Goal: Task Accomplishment & Management: Manage account settings

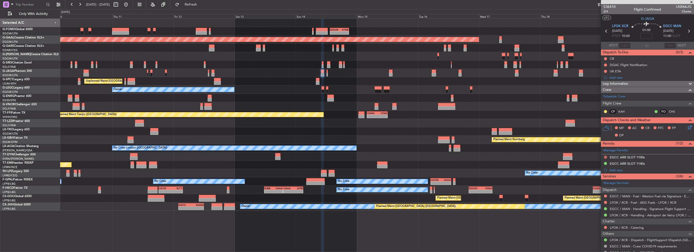
click at [525, 131] on div "Planned Maint Dusseldorf" at bounding box center [377, 131] width 634 height 8
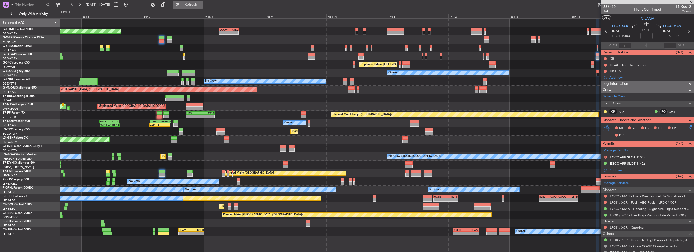
click at [202, 5] on span "Refresh" at bounding box center [190, 5] width 21 height 4
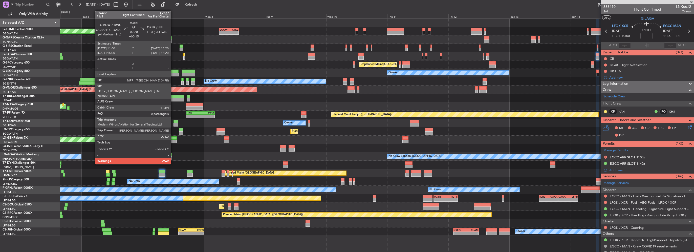
click at [173, 141] on div at bounding box center [174, 142] width 6 height 4
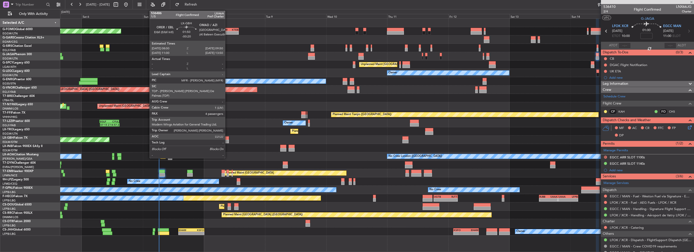
type input "+00:15"
type input "0"
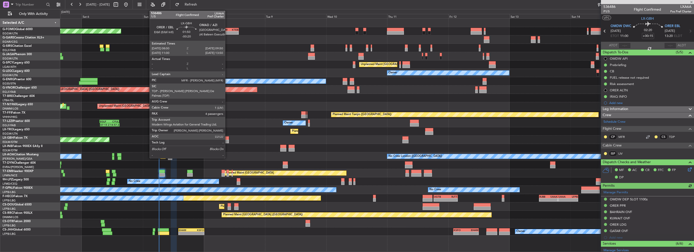
click at [228, 141] on div at bounding box center [226, 142] width 5 height 4
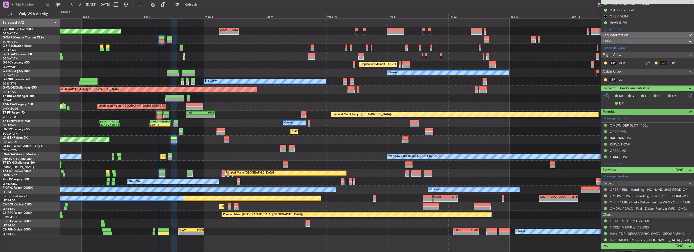
scroll to position [76, 0]
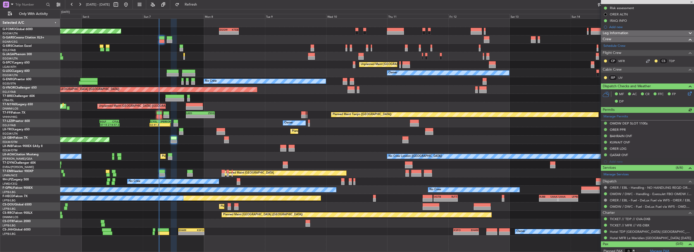
type input "-00:20"
type input "4"
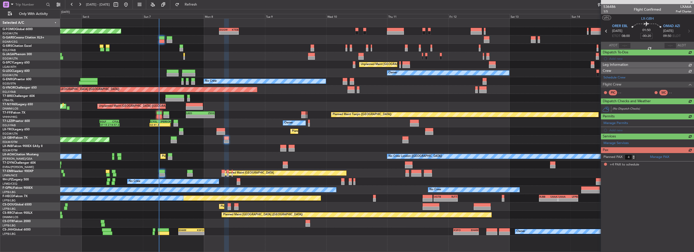
scroll to position [0, 0]
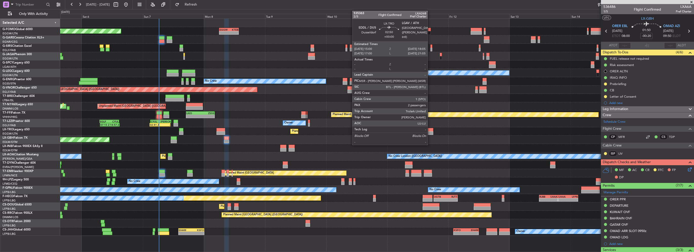
click at [430, 130] on div at bounding box center [429, 130] width 8 height 4
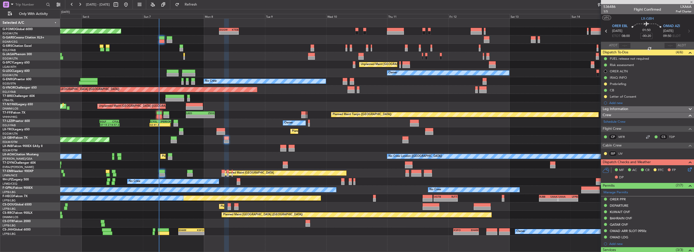
type input "2"
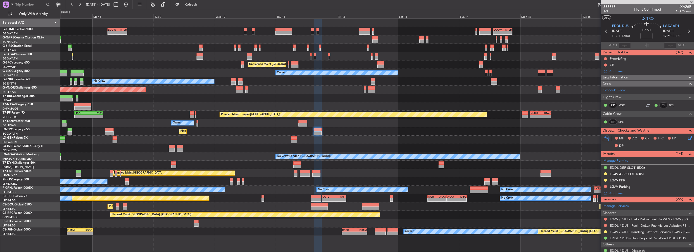
click at [377, 143] on div "Planned Maint Nurnberg Planned Maint Dubai (Dubai Intl)" at bounding box center [377, 140] width 634 height 8
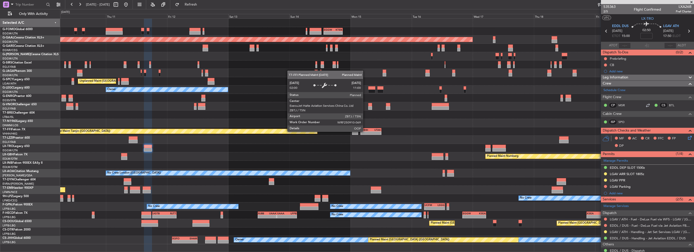
click at [197, 130] on div "Planned Maint Tianjin ([GEOGRAPHIC_DATA])" at bounding box center [183, 131] width 267 height 5
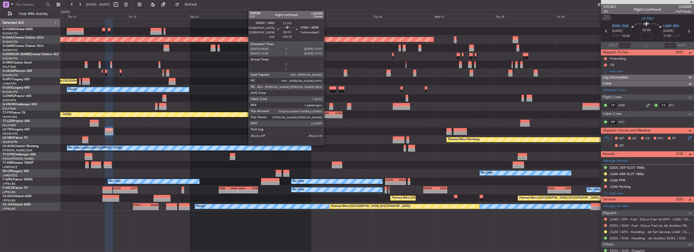
click at [326, 115] on div "-" at bounding box center [327, 116] width 10 height 3
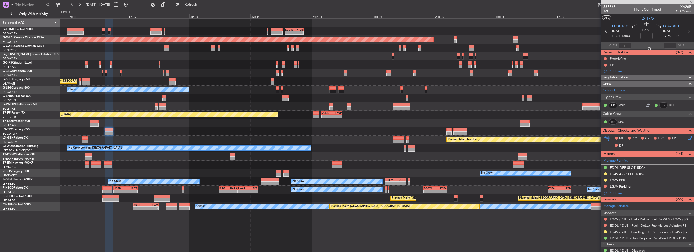
type input "+00:15"
type input "1"
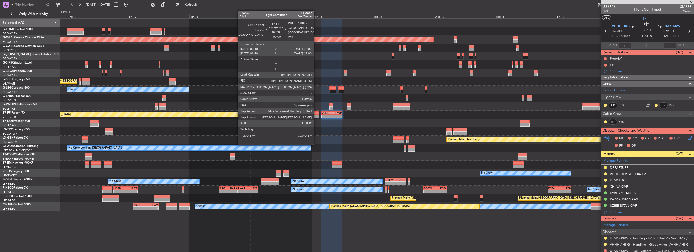
click at [316, 114] on div at bounding box center [316, 113] width 6 height 4
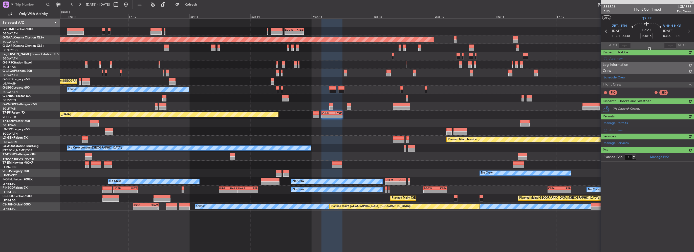
type input "0"
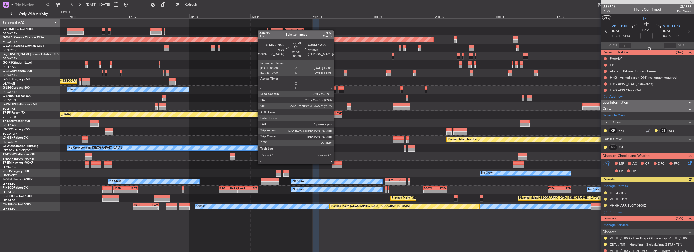
click at [336, 164] on div at bounding box center [337, 163] width 11 height 4
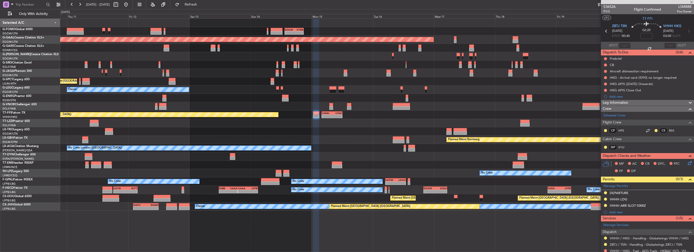
type input "+00:30"
type input "3"
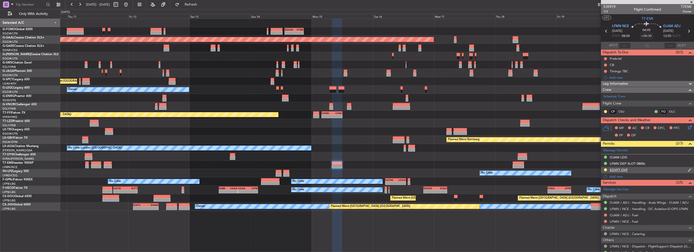
click at [625, 170] on div "EGYPT OVF" at bounding box center [619, 170] width 18 height 4
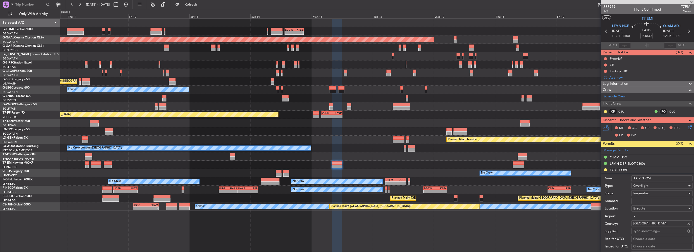
click at [638, 199] on input "Number:" at bounding box center [662, 201] width 61 height 6
paste input "ZASREF#54854"
type input "ZASREF#54854"
click at [637, 194] on span "Requested" at bounding box center [642, 193] width 16 height 5
click at [647, 235] on span "Received OK" at bounding box center [660, 234] width 53 height 8
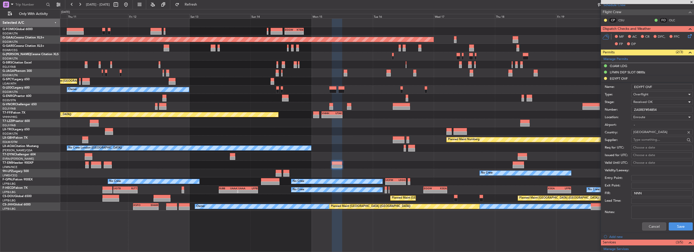
scroll to position [101, 0]
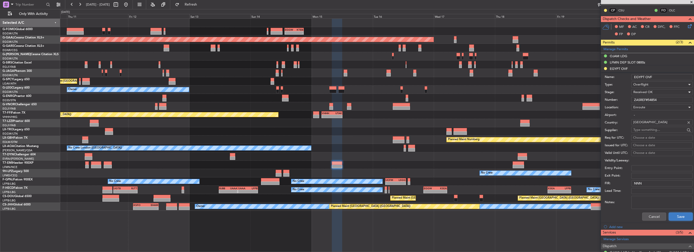
click at [682, 215] on button "Save" at bounding box center [681, 217] width 24 height 8
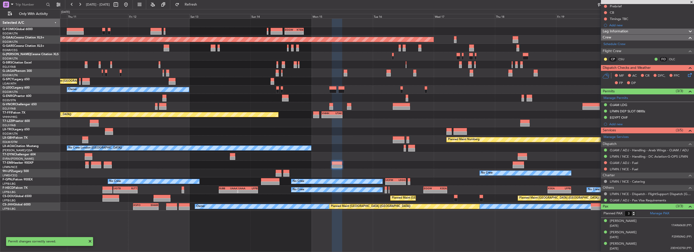
scroll to position [51, 0]
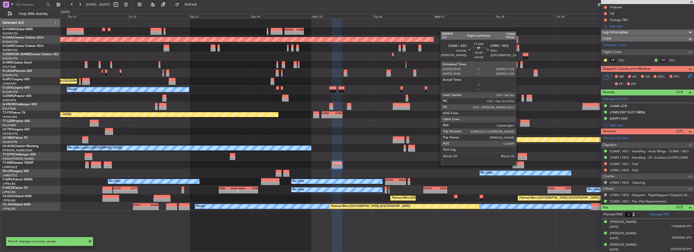
click at [519, 164] on div at bounding box center [519, 163] width 12 height 4
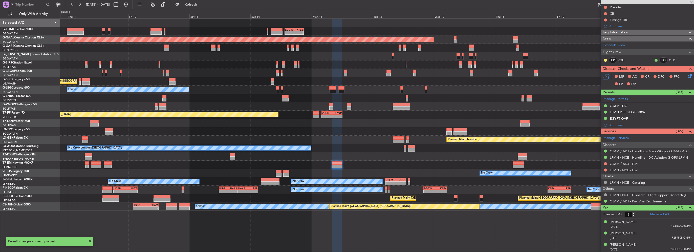
type input "+00:45"
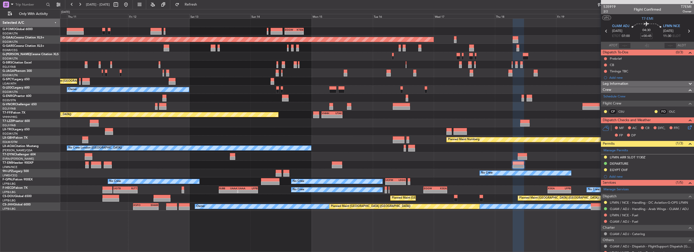
click at [628, 172] on div "EGYPT OVF" at bounding box center [647, 170] width 93 height 6
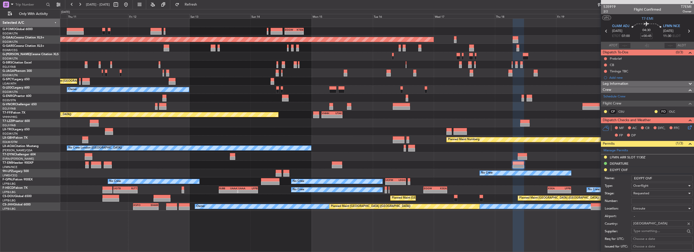
click at [646, 200] on input "Number:" at bounding box center [662, 201] width 61 height 6
paste input "ZASREF#54854"
type input "ZASREF#54854"
click at [644, 193] on span "Requested" at bounding box center [642, 193] width 16 height 5
click at [648, 232] on span "Received OK" at bounding box center [660, 234] width 53 height 8
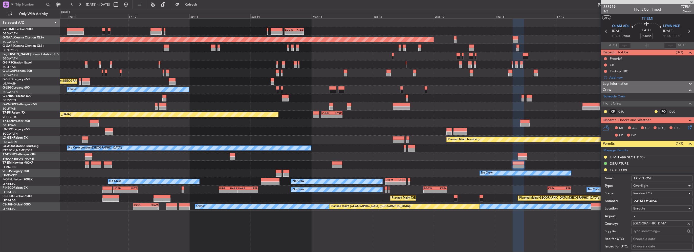
scroll to position [101, 0]
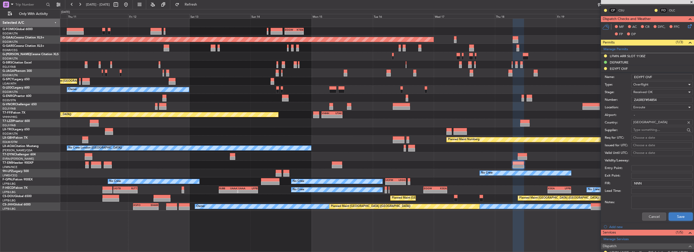
click at [681, 215] on button "Save" at bounding box center [681, 217] width 24 height 8
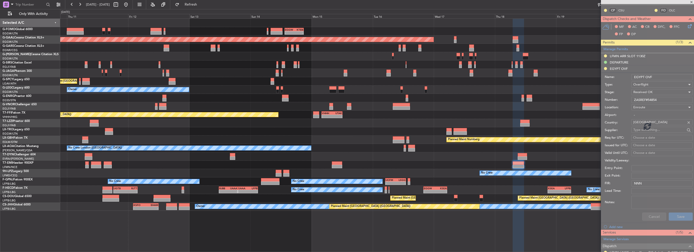
scroll to position [51, 0]
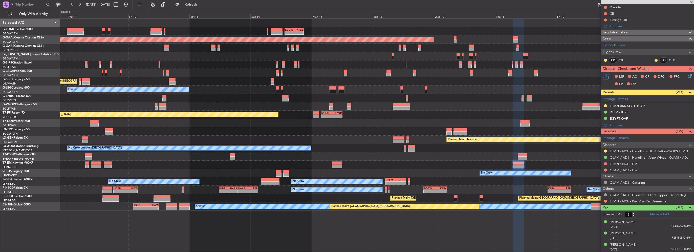
click at [381, 144] on div "- - EGGW 13:30 Z KTEB 20:55 Z EGGW 06:00 Z KTEB 13:40 Z - - Planned Maint Dusse…" at bounding box center [377, 115] width 634 height 192
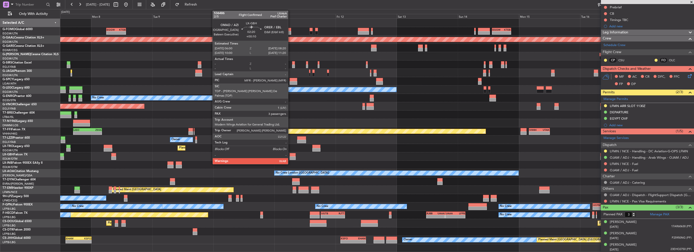
click at [291, 157] on div at bounding box center [293, 158] width 6 height 4
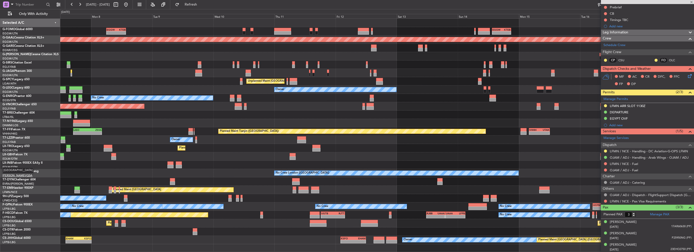
type input "+00:10"
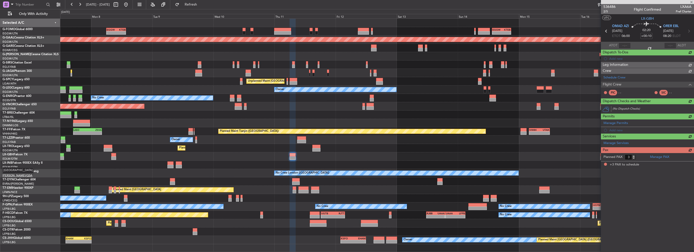
scroll to position [0, 0]
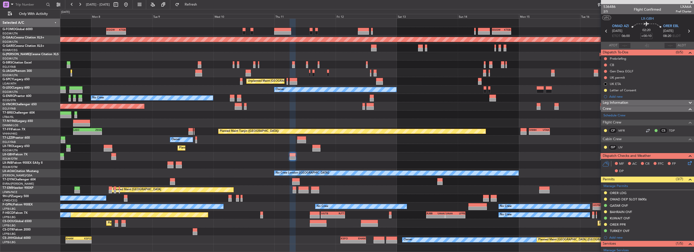
click at [627, 213] on div "BAHRAIN OVF" at bounding box center [621, 212] width 22 height 4
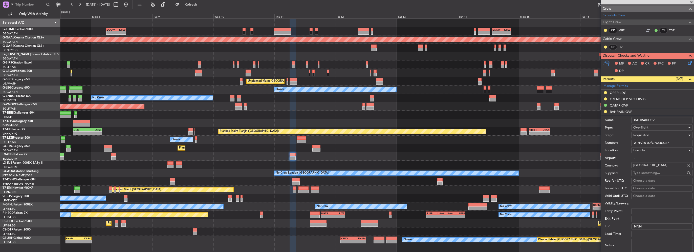
scroll to position [101, 0]
click at [650, 142] on input "AT/P/25-09/ON/000287" at bounding box center [662, 142] width 61 height 6
paste input "R1"
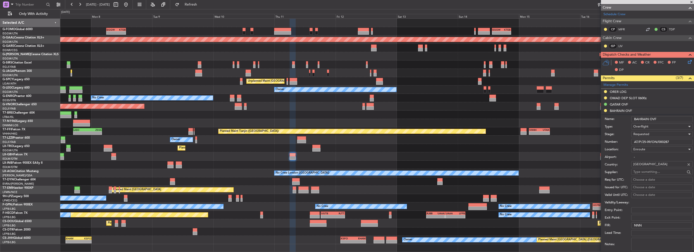
type input "AT/P/25-09/ON/000287R1"
click at [644, 133] on span "Requested" at bounding box center [642, 134] width 16 height 5
drag, startPoint x: 650, startPoint y: 172, endPoint x: 651, endPoint y: 170, distance: 2.7
click at [650, 172] on span "Received OK" at bounding box center [660, 173] width 53 height 8
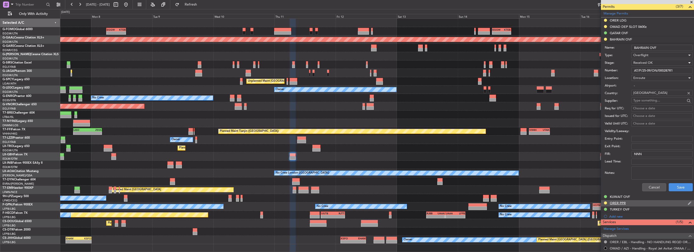
scroll to position [177, 0]
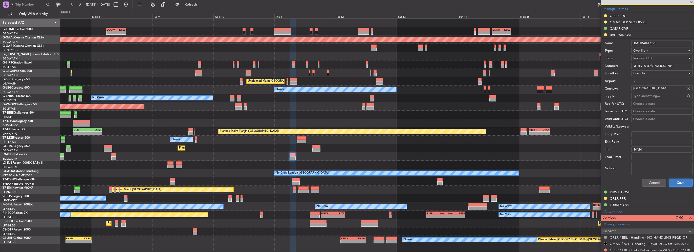
click at [681, 182] on button "Save" at bounding box center [681, 183] width 24 height 8
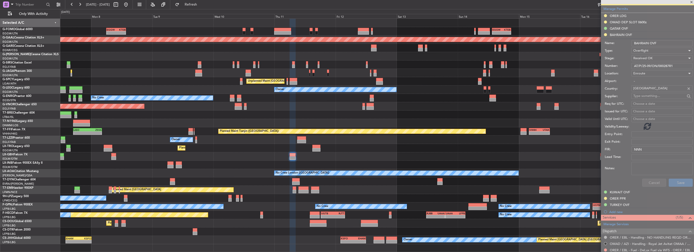
scroll to position [119, 0]
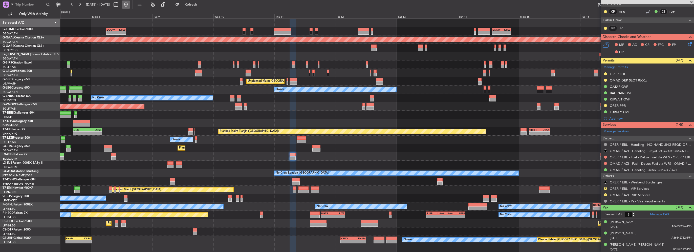
click at [130, 8] on button at bounding box center [126, 5] width 8 height 8
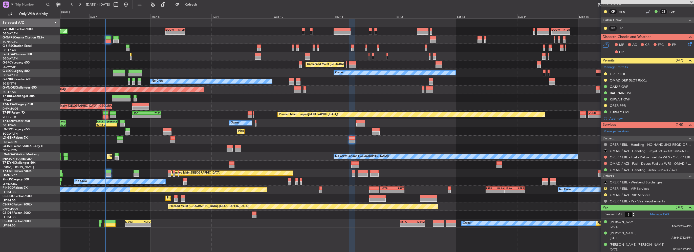
click at [66, 138] on div "- - EGGW 06:00 Z KTEB 13:40 Z Planned Maint London (Luton) - - EGGW 13:30 Z KTE…" at bounding box center [377, 123] width 634 height 209
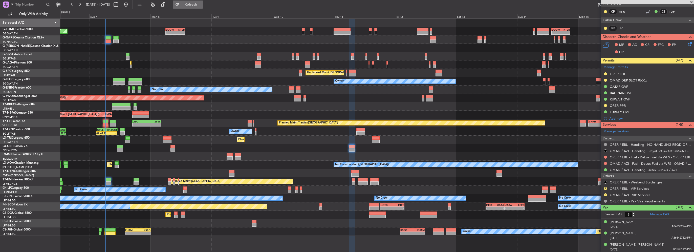
click at [202, 4] on span "Refresh" at bounding box center [190, 5] width 21 height 4
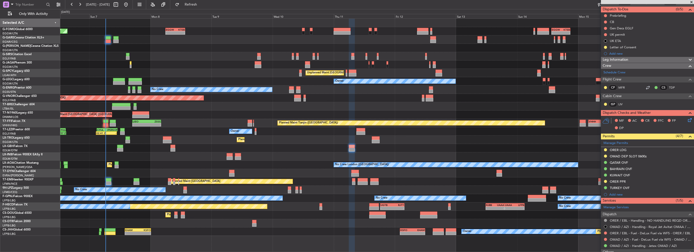
scroll to position [0, 0]
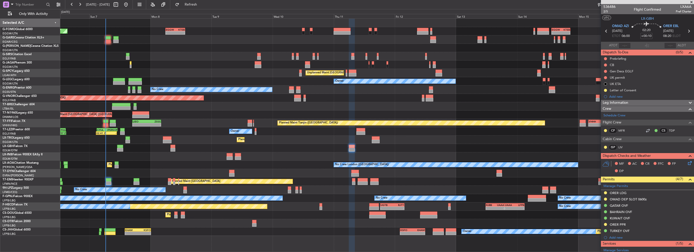
click at [691, 1] on span at bounding box center [691, 2] width 5 height 5
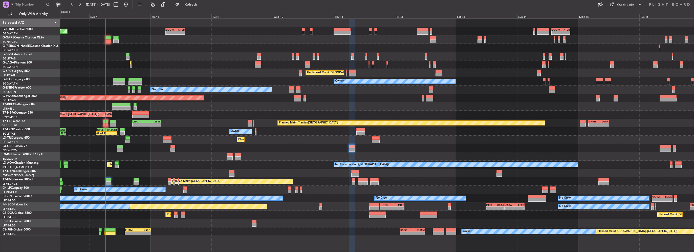
type input "0"
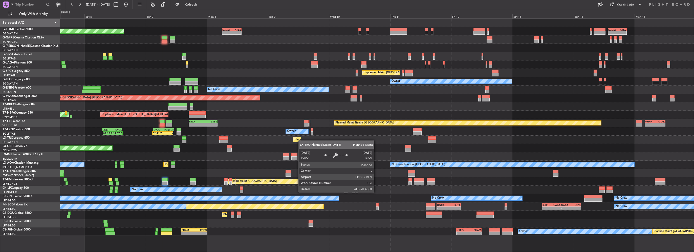
click at [297, 141] on div "Planned Maint London (Luton) - - EGGW 06:00 Z KTEB 13:40 Z - - EGGW 13:30 Z KTE…" at bounding box center [377, 127] width 634 height 217
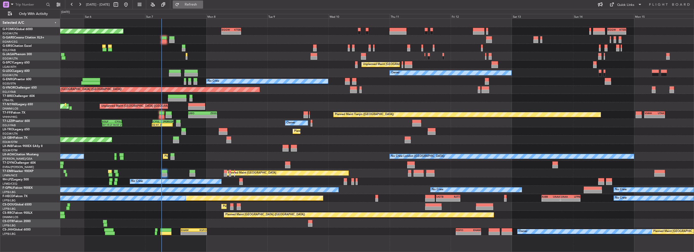
click at [202, 3] on span "Refresh" at bounding box center [190, 5] width 21 height 4
click at [201, 3] on span "Refresh" at bounding box center [190, 5] width 21 height 4
click at [202, 3] on span "Refreshing..." at bounding box center [190, 5] width 21 height 4
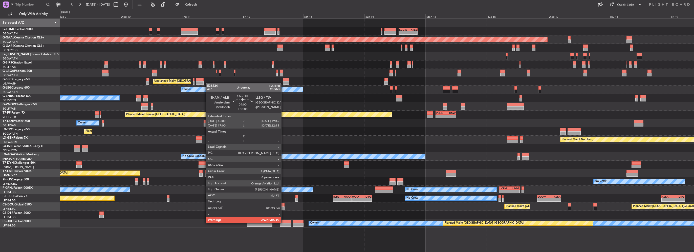
click at [284, 223] on div at bounding box center [285, 222] width 11 height 4
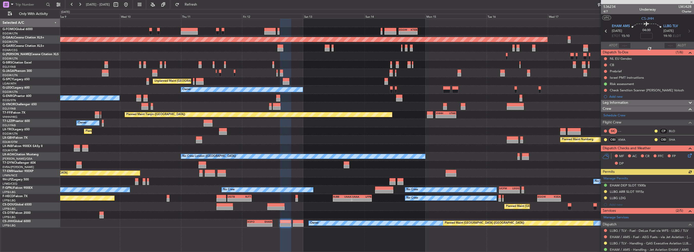
click at [637, 102] on div "Leg Information" at bounding box center [647, 103] width 93 height 6
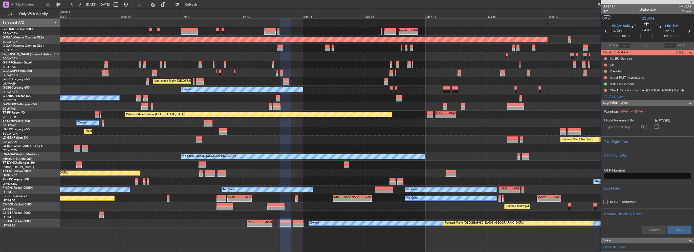
click at [637, 102] on div "Leg Information" at bounding box center [647, 103] width 93 height 6
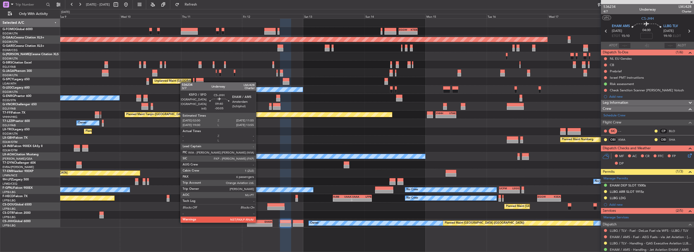
click at [258, 222] on div "KSFO" at bounding box center [254, 221] width 12 height 3
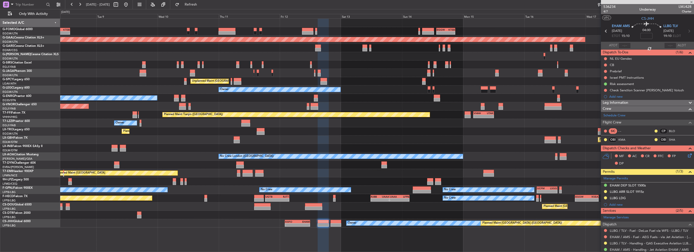
click at [131, 216] on div at bounding box center [377, 215] width 634 height 8
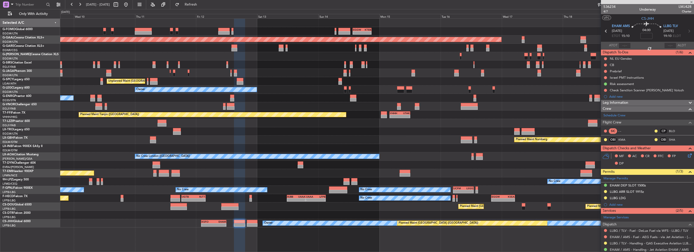
type input "-00:05"
type input "7"
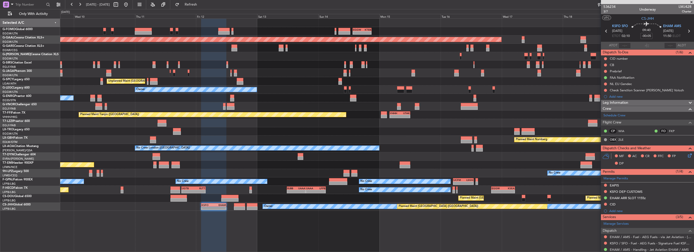
click at [635, 105] on mat-tooltip-component "Check Sanction Scanner Arkadiy Volozh" at bounding box center [646, 98] width 72 height 13
click at [642, 106] on div "Crew" at bounding box center [647, 109] width 93 height 6
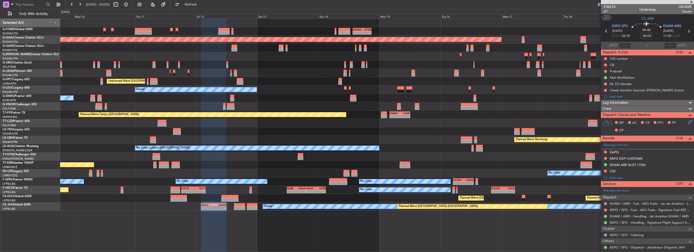
click at [643, 102] on div "Leg Information" at bounding box center [647, 103] width 93 height 6
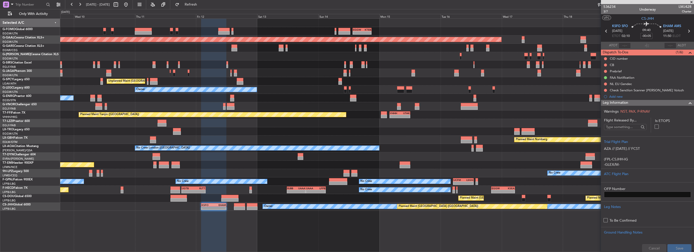
click at [643, 102] on div "Leg Information" at bounding box center [647, 103] width 93 height 6
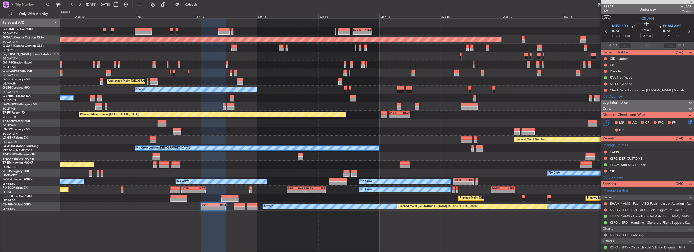
click at [640, 109] on div "Crew" at bounding box center [647, 109] width 93 height 6
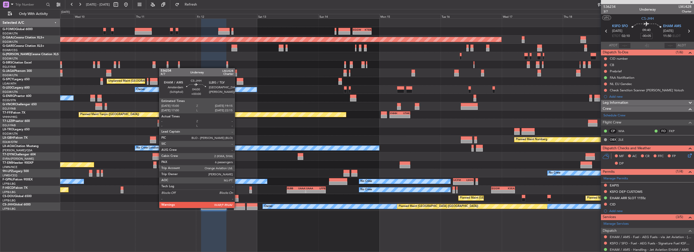
click at [237, 208] on div at bounding box center [239, 209] width 11 height 4
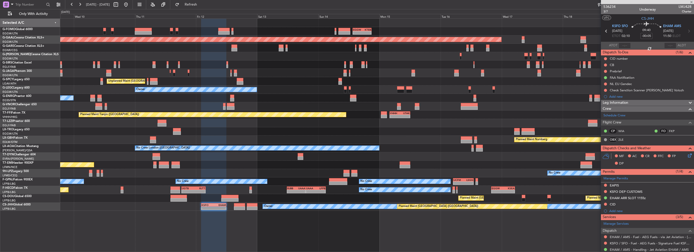
type input "6"
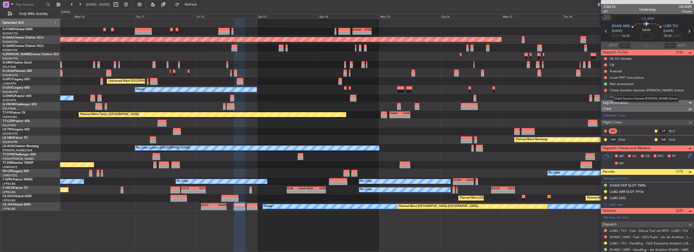
click at [620, 102] on mat-tooltip-component "Check Sanction Scanner Arkadiy Volozh" at bounding box center [646, 98] width 72 height 13
click at [633, 104] on div "Leg Information" at bounding box center [647, 103] width 93 height 6
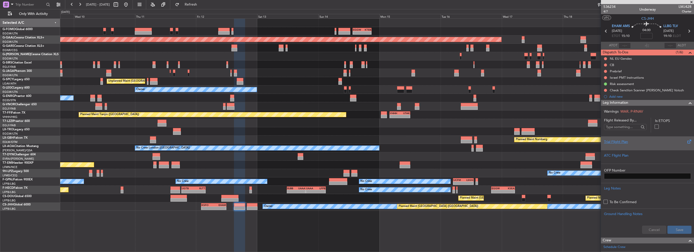
click at [622, 143] on div "Trial Flight Plan" at bounding box center [647, 141] width 87 height 5
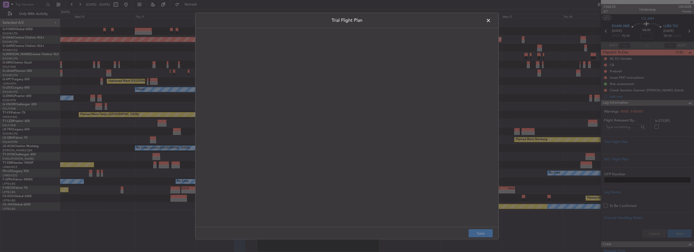
click at [311, 90] on quill-editor at bounding box center [347, 122] width 293 height 178
click at [281, 77] on div at bounding box center [347, 133] width 293 height 178
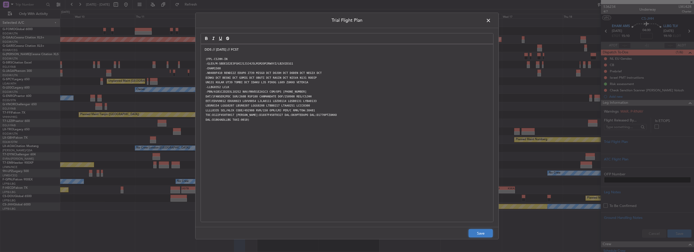
click at [482, 231] on button "Save" at bounding box center [481, 233] width 24 height 8
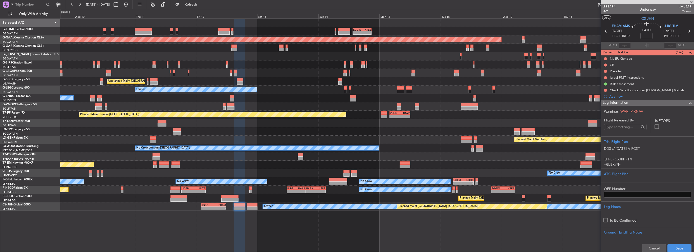
click at [688, 102] on span at bounding box center [691, 103] width 6 height 6
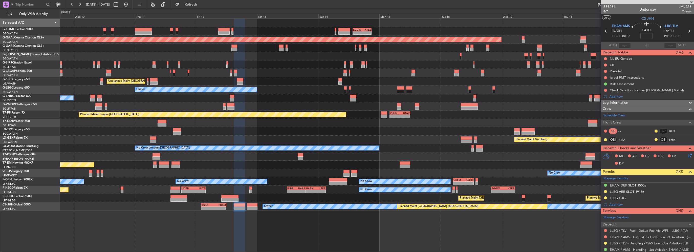
click at [677, 103] on div "Leg Information" at bounding box center [647, 103] width 93 height 6
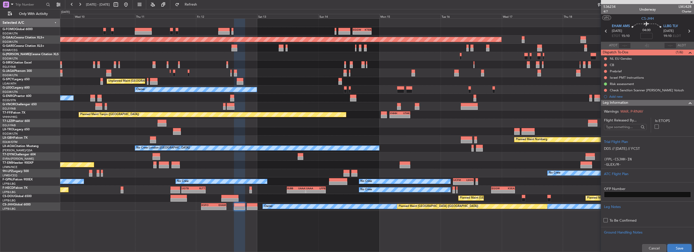
click at [679, 247] on button "Save" at bounding box center [680, 248] width 24 height 8
click at [688, 102] on span at bounding box center [691, 103] width 6 height 6
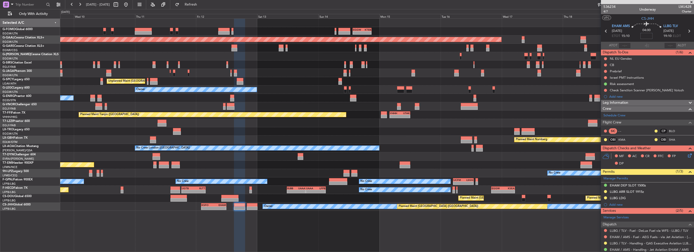
click at [646, 33] on input at bounding box center [647, 36] width 12 height 6
type input "-00:05"
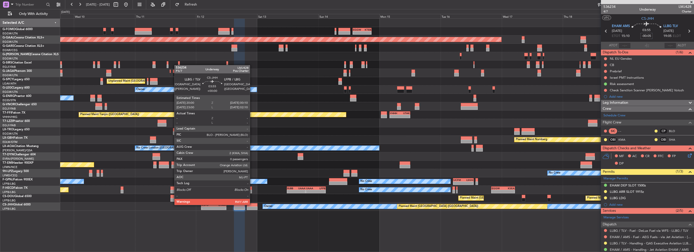
click at [252, 204] on div at bounding box center [252, 205] width 11 height 4
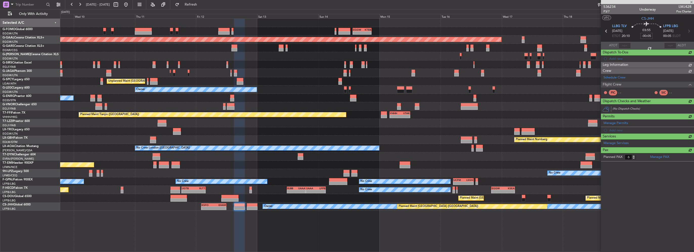
type input "0"
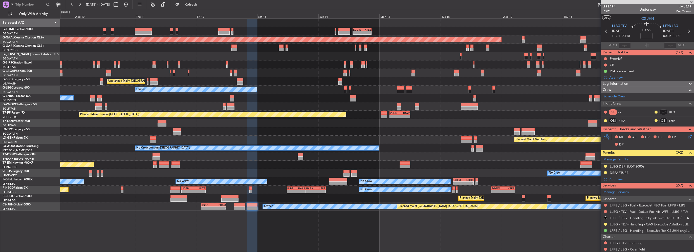
click at [626, 84] on span "Leg Information" at bounding box center [616, 84] width 26 height 6
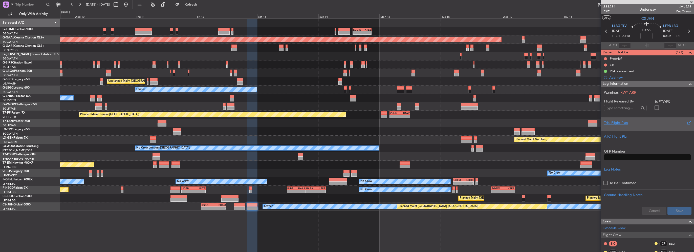
click at [623, 122] on div "Trial Flight Plan" at bounding box center [647, 122] width 87 height 5
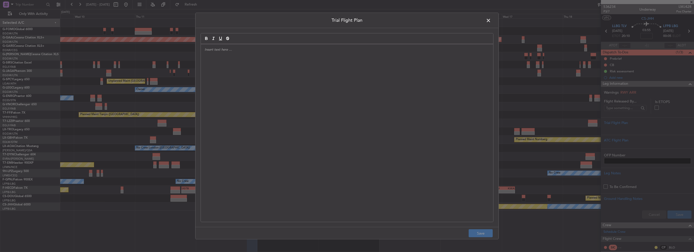
click at [240, 53] on div at bounding box center [347, 133] width 293 height 178
click at [219, 54] on p at bounding box center [347, 54] width 285 height 5
click at [226, 72] on div "DDS // [DATE] // FCST" at bounding box center [347, 133] width 293 height 178
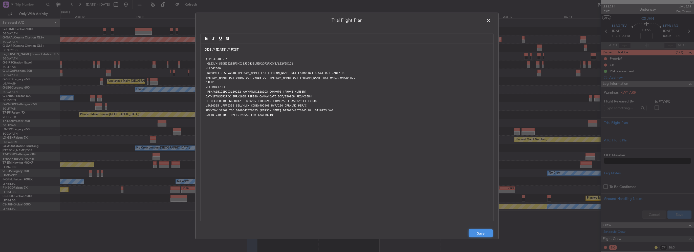
drag, startPoint x: 481, startPoint y: 232, endPoint x: 493, endPoint y: 232, distance: 12.4
click at [481, 232] on button "Save" at bounding box center [481, 233] width 24 height 8
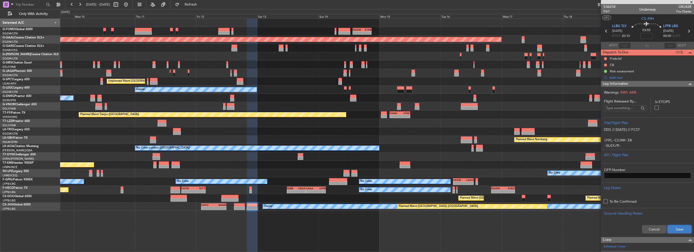
click at [675, 229] on button "Save" at bounding box center [680, 229] width 24 height 8
click at [688, 83] on span at bounding box center [691, 84] width 6 height 6
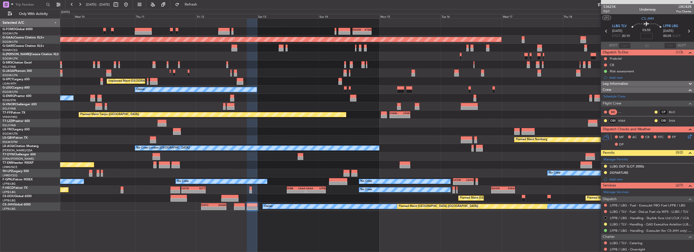
click at [647, 37] on input at bounding box center [647, 36] width 12 height 6
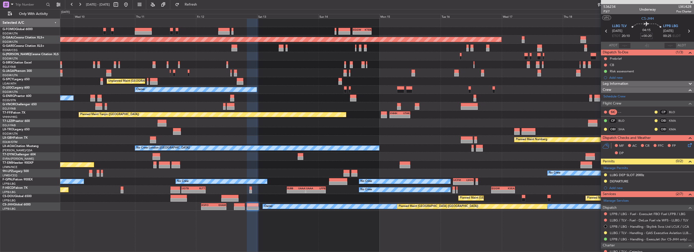
click at [107, 230] on div "- - EGGW 13:30 Z KTEB 20:55 Z EGGW 06:00 Z KTEB 13:40 Z - - Planned Maint Dusse…" at bounding box center [377, 135] width 634 height 234
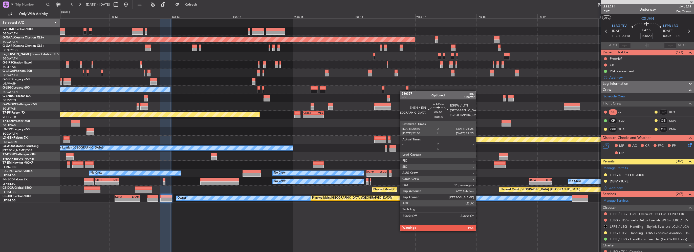
click at [427, 97] on div "Planned Maint Dusseldorf Unplanned Maint Athens (Eleftherios Venizelos Intl) Ow…" at bounding box center [377, 111] width 634 height 184
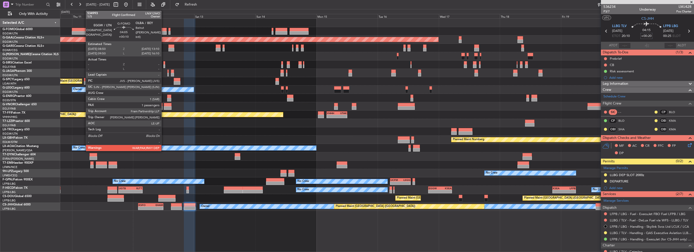
click at [163, 29] on div at bounding box center [160, 30] width 11 height 4
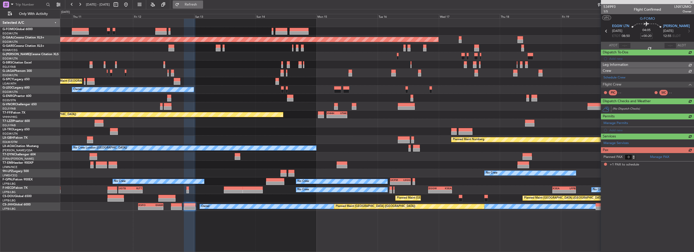
type input "+00:10"
type input "1"
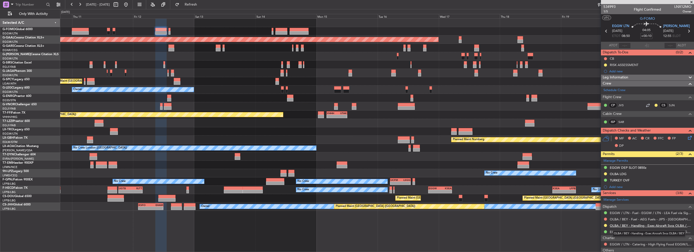
click at [662, 225] on link "OLBA / BEY - Handling - Exec Aircraft Svcs OLBA / BEY" at bounding box center [651, 225] width 82 height 4
click at [389, 102] on div "Planned Maint [GEOGRAPHIC_DATA] ([GEOGRAPHIC_DATA])" at bounding box center [377, 106] width 634 height 8
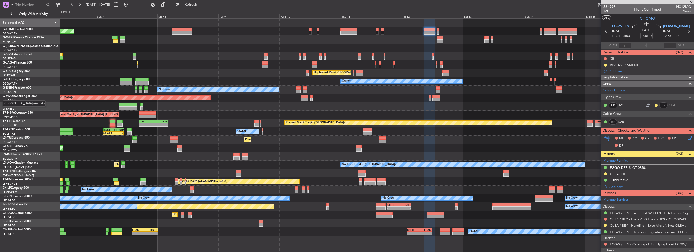
click at [32, 109] on div "Planned Maint [GEOGRAPHIC_DATA] ([GEOGRAPHIC_DATA]) Owner Planned Maint [GEOGRA…" at bounding box center [347, 130] width 694 height 243
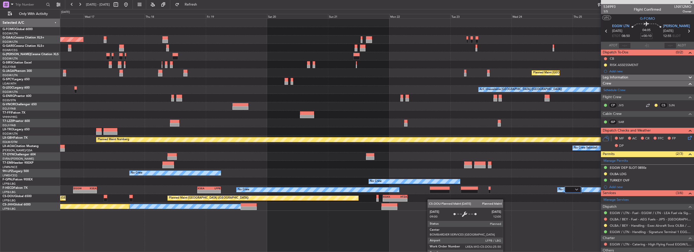
click at [326, 198] on div "Planned Maint Dusseldorf Planned Maint [GEOGRAPHIC_DATA] ([GEOGRAPHIC_DATA]) A/…" at bounding box center [377, 115] width 634 height 192
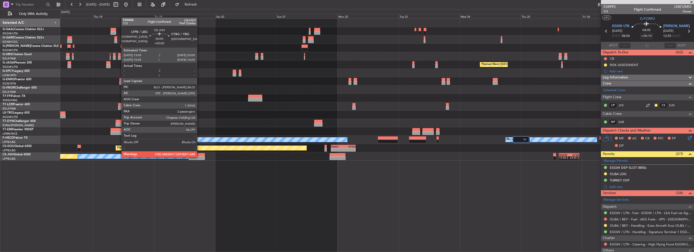
click at [199, 157] on div at bounding box center [197, 158] width 16 height 4
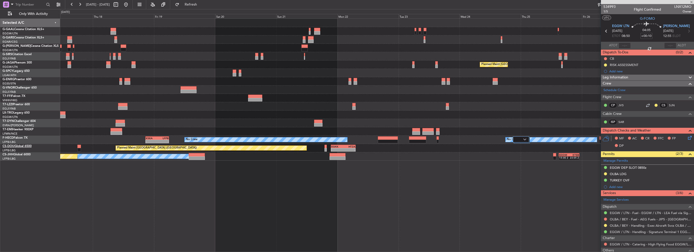
type input "2"
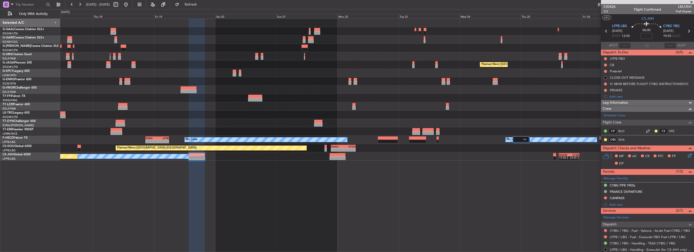
click at [619, 102] on span "Leg Information" at bounding box center [616, 103] width 26 height 6
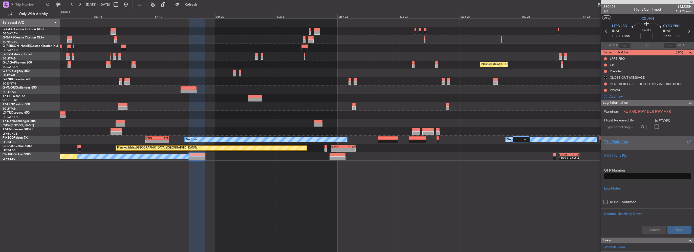
click at [622, 142] on div "Trial Flight Plan" at bounding box center [647, 141] width 87 height 5
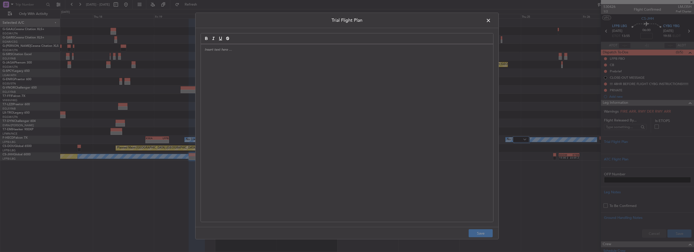
click at [327, 104] on div at bounding box center [347, 133] width 293 height 178
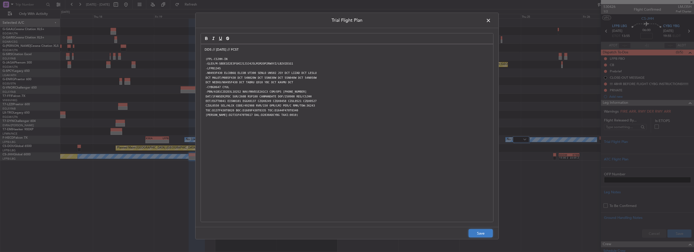
drag, startPoint x: 479, startPoint y: 231, endPoint x: 487, endPoint y: 229, distance: 8.6
click at [479, 231] on button "Save" at bounding box center [481, 233] width 24 height 8
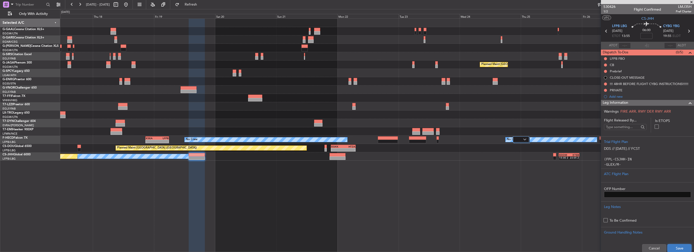
click at [681, 245] on button "Save" at bounding box center [680, 248] width 24 height 8
click at [643, 36] on input at bounding box center [647, 36] width 12 height 6
type input "+00:50"
click at [688, 102] on span at bounding box center [691, 103] width 6 height 6
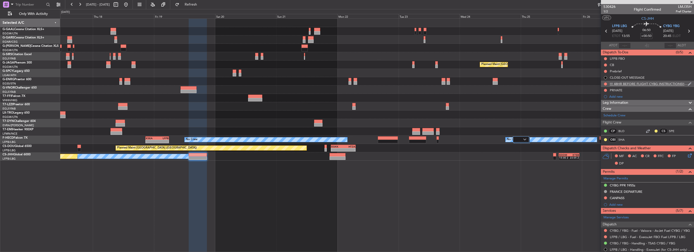
click at [650, 82] on div "!!! 48HR BEFORE FLIGHT CYBG INSTRUCTIONS!!!!!!" at bounding box center [649, 84] width 78 height 4
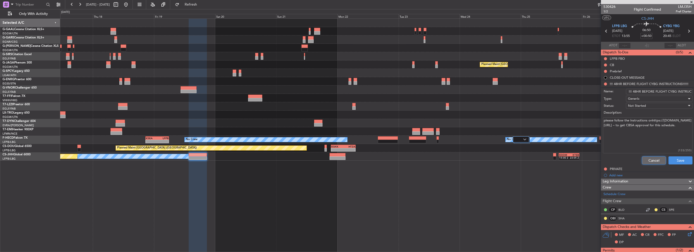
click at [646, 157] on button "Cancel" at bounding box center [654, 160] width 24 height 8
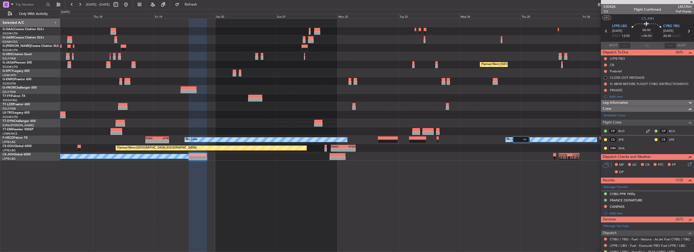
click at [635, 193] on div "CYBG PPR 1955z" at bounding box center [623, 194] width 26 height 4
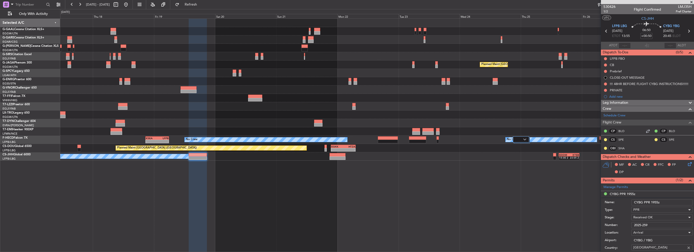
drag, startPoint x: 658, startPoint y: 201, endPoint x: 651, endPoint y: 202, distance: 6.8
click at [651, 202] on input "CYBG PPR 1955z" at bounding box center [662, 202] width 61 height 6
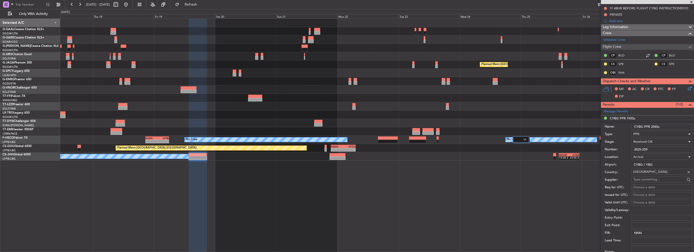
scroll to position [76, 0]
type input "CYBG PPR 2045z"
click at [658, 141] on div "Received OK" at bounding box center [661, 142] width 54 height 8
click at [647, 167] on span "Requested" at bounding box center [660, 166] width 53 height 8
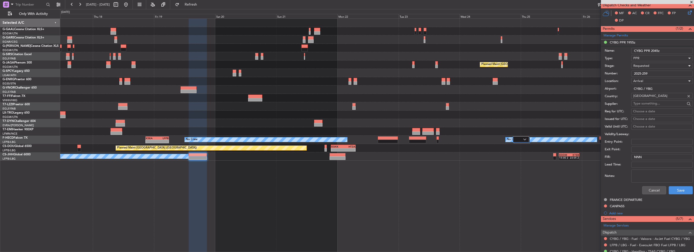
scroll to position [152, 0]
click at [676, 189] on button "Save" at bounding box center [681, 190] width 24 height 8
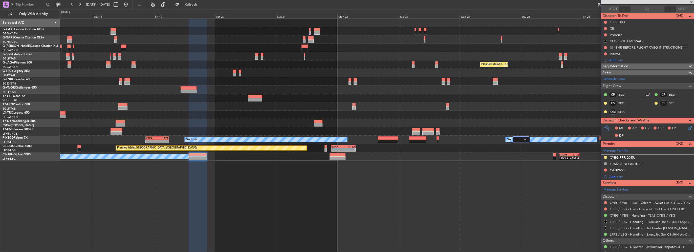
scroll to position [20, 0]
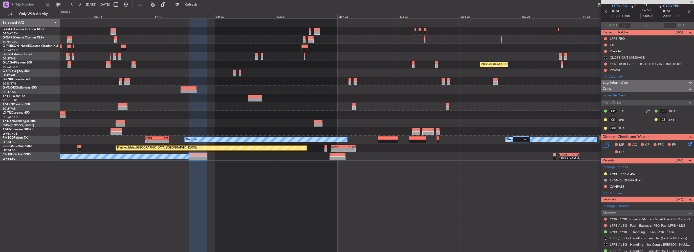
click at [640, 84] on div "Leg Information" at bounding box center [647, 83] width 93 height 6
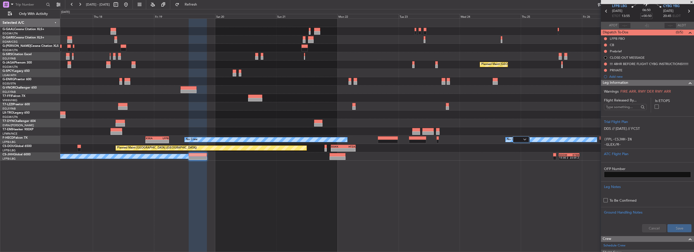
click at [640, 84] on div "Leg Information" at bounding box center [647, 83] width 93 height 6
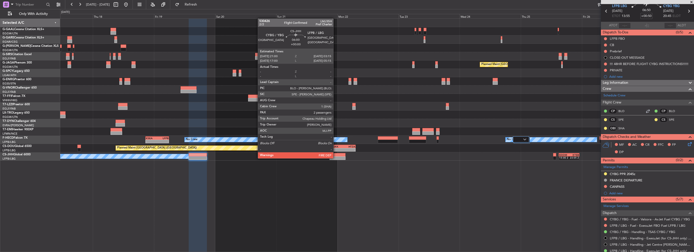
click at [336, 158] on div at bounding box center [338, 158] width 16 height 4
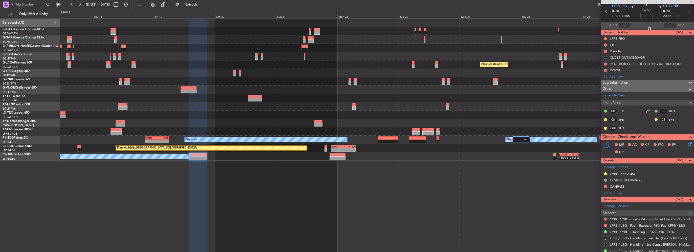
scroll to position [0, 0]
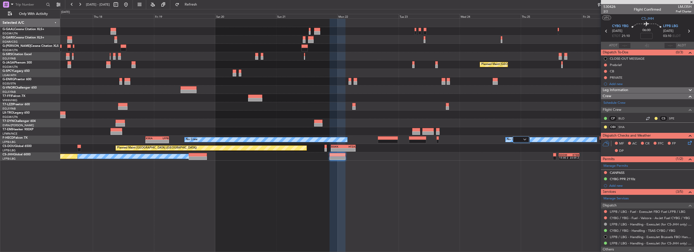
click at [447, 89] on div "Planned Maint Dusseldorf Planned Maint [GEOGRAPHIC_DATA] ([GEOGRAPHIC_DATA]) - …" at bounding box center [377, 90] width 634 height 142
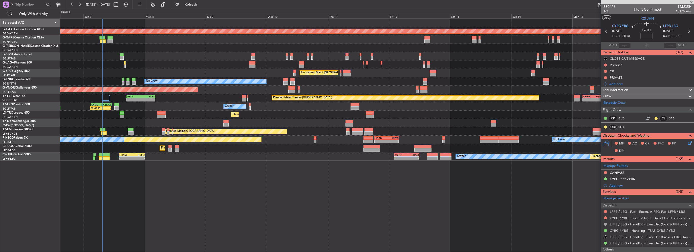
click at [541, 100] on div "- - VHHH 04:00 Z UTAK 12:10 Z Planned Maint Tianjin ([GEOGRAPHIC_DATA]) [PERSON…" at bounding box center [377, 98] width 634 height 8
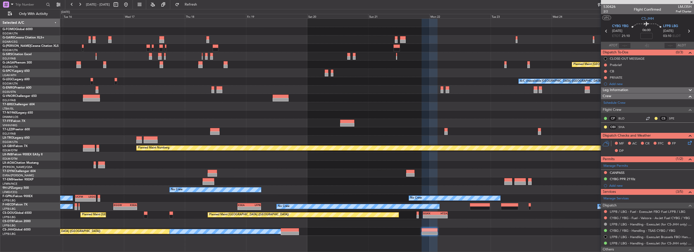
click at [0, 122] on html "[DATE] - [DATE] Refresh Quick Links Only With Activity Planned Maint [GEOGRAPHI…" at bounding box center [347, 126] width 694 height 252
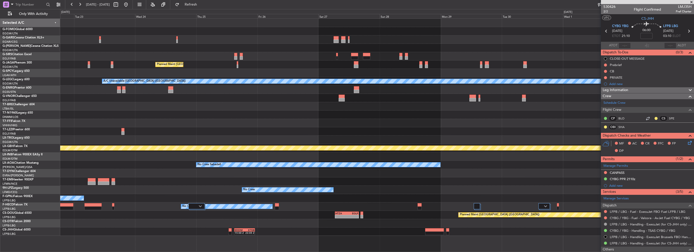
click at [0, 116] on html "[DATE] - [DATE] Refresh Quick Links Only With Activity Planned Maint [GEOGRAPHI…" at bounding box center [347, 126] width 694 height 252
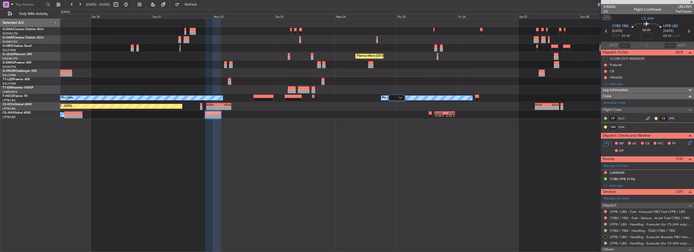
click at [313, 123] on div "Planned Maint Dusseldorf Planned Maint [GEOGRAPHIC_DATA] ([GEOGRAPHIC_DATA]) No…" at bounding box center [377, 135] width 634 height 234
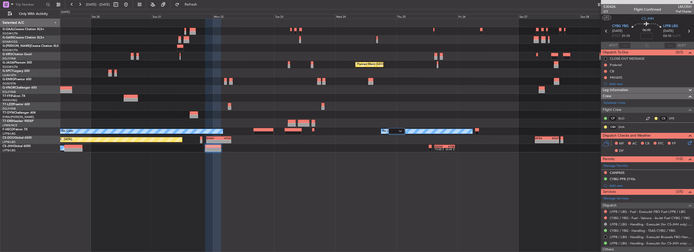
click at [645, 35] on input at bounding box center [647, 36] width 12 height 6
type input "-00:45"
click at [637, 85] on div "Add new" at bounding box center [649, 84] width 78 height 4
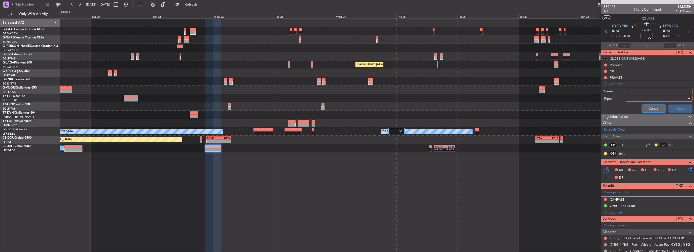
click at [648, 111] on button "Cancel" at bounding box center [654, 109] width 24 height 8
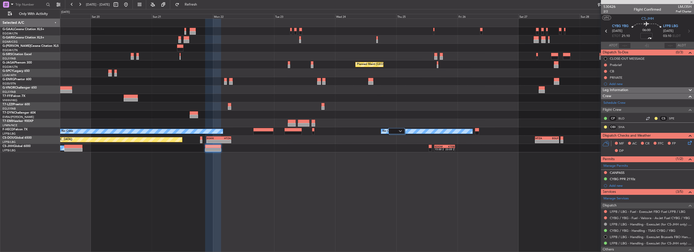
click at [628, 91] on span "Leg Information" at bounding box center [616, 90] width 26 height 6
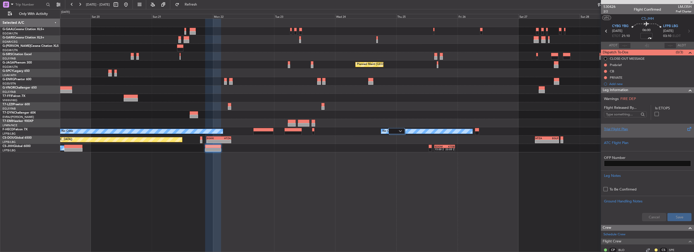
click at [631, 127] on div "Trial Flight Plan" at bounding box center [647, 129] width 87 height 5
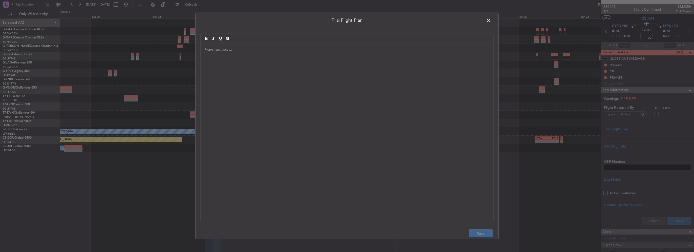
click at [349, 110] on div at bounding box center [347, 133] width 293 height 178
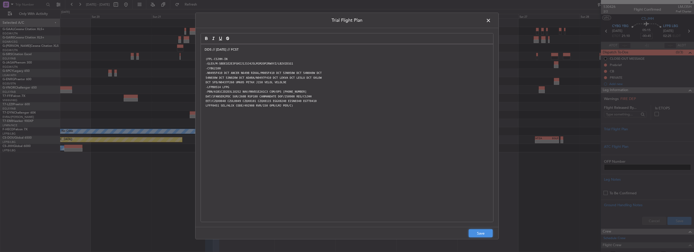
click at [476, 232] on button "Save" at bounding box center [481, 233] width 24 height 8
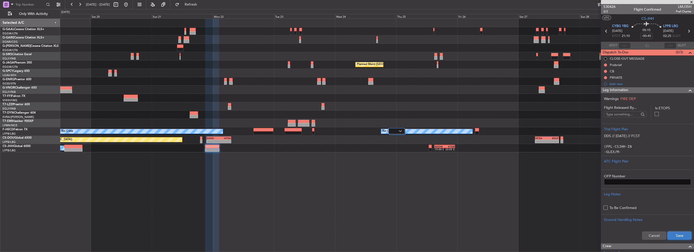
click at [681, 234] on button "Save" at bounding box center [680, 236] width 24 height 8
click at [667, 91] on div "Leg Information" at bounding box center [647, 90] width 93 height 6
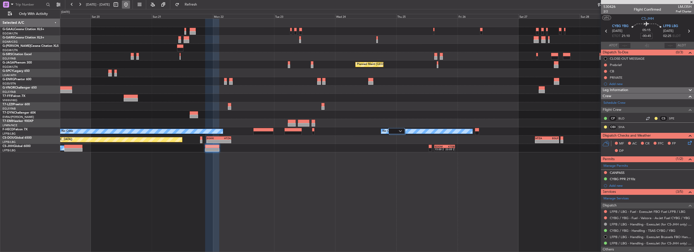
click at [130, 6] on button at bounding box center [126, 5] width 8 height 8
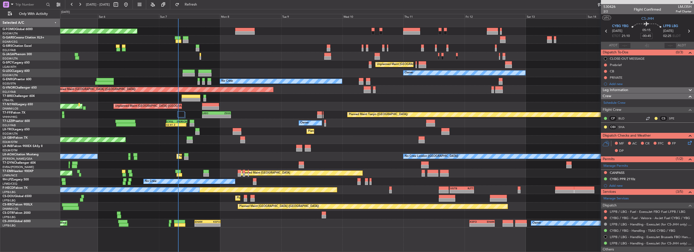
click at [221, 137] on div "Planned Maint [GEOGRAPHIC_DATA] ([GEOGRAPHIC_DATA]) Planned Maint [GEOGRAPHIC_D…" at bounding box center [377, 123] width 634 height 209
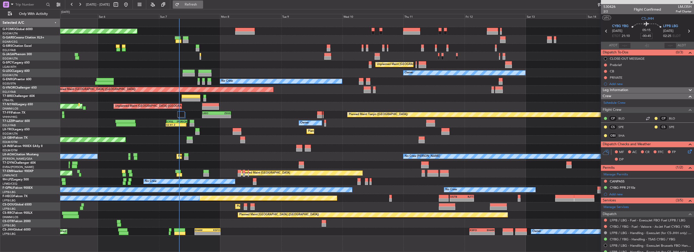
click at [202, 5] on span "Refresh" at bounding box center [190, 5] width 21 height 4
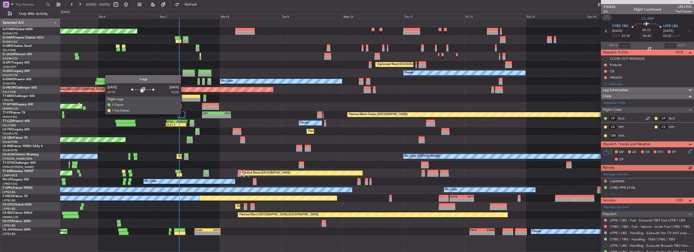
click at [183, 114] on div at bounding box center [180, 114] width 7 height 6
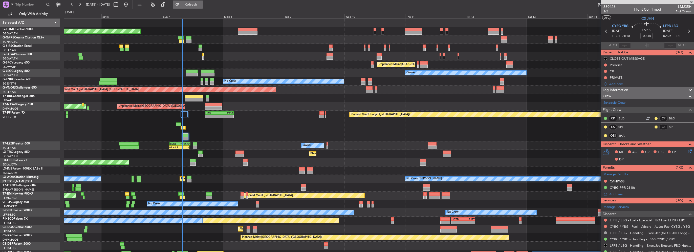
click at [202, 3] on span "Refresh" at bounding box center [190, 5] width 21 height 4
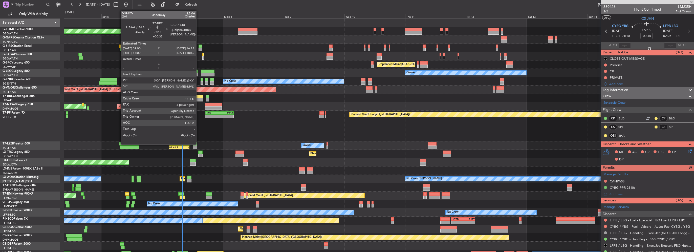
click at [199, 97] on div at bounding box center [194, 97] width 18 height 4
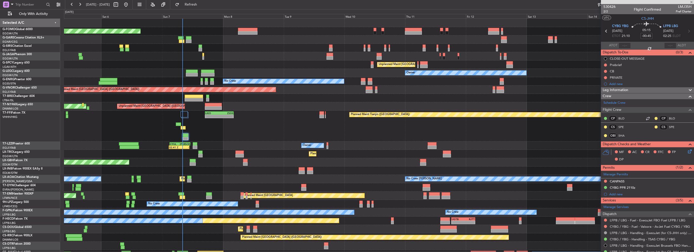
type input "+00:35"
type input "5"
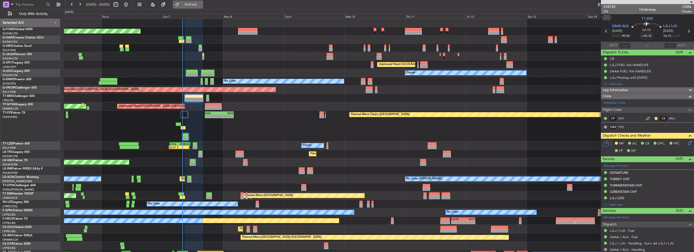
click at [203, 1] on button "Refresh" at bounding box center [188, 5] width 30 height 8
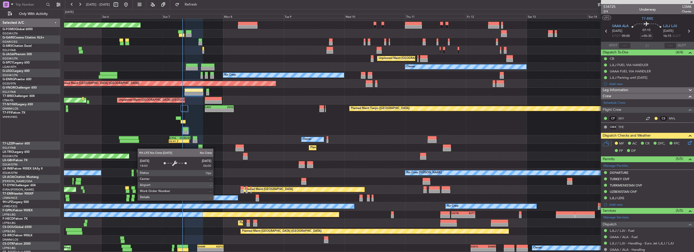
scroll to position [6, 0]
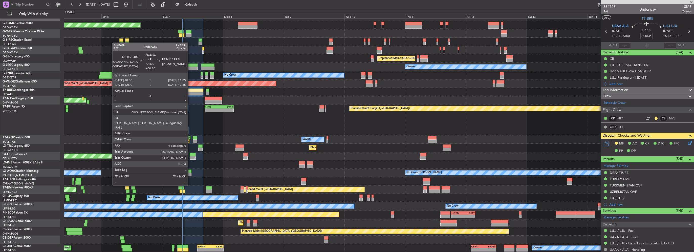
click at [190, 176] on div at bounding box center [189, 175] width 4 height 4
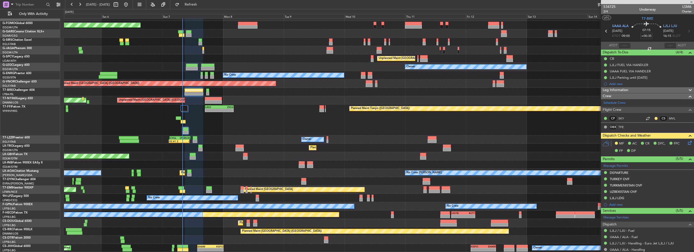
type input "+00:10"
type input "4"
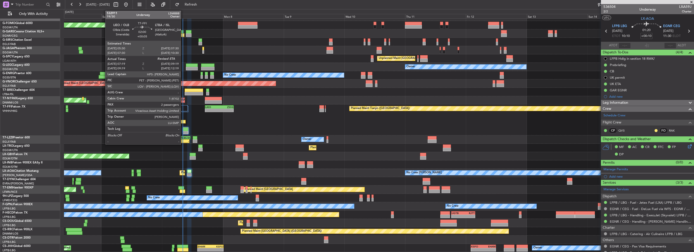
click at [183, 120] on div at bounding box center [183, 122] width 5 height 4
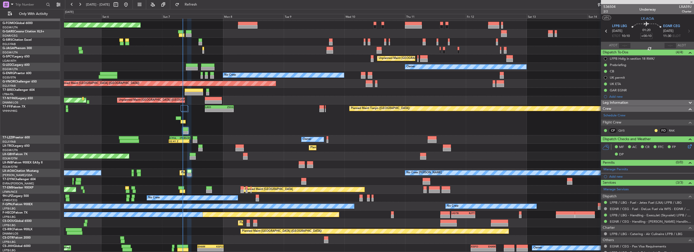
type input "+00:05"
type input "07:19"
type input "2"
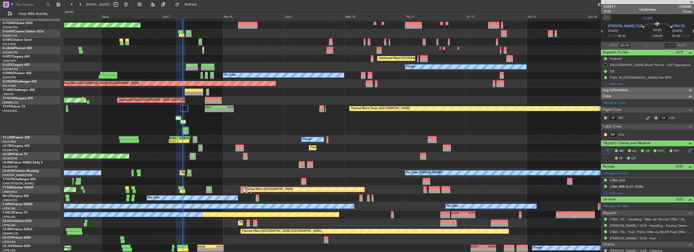
click at [136, 151] on div "Planned Maint [GEOGRAPHIC_DATA] ([GEOGRAPHIC_DATA]) Planned Maint [GEOGRAPHIC_D…" at bounding box center [379, 133] width 630 height 240
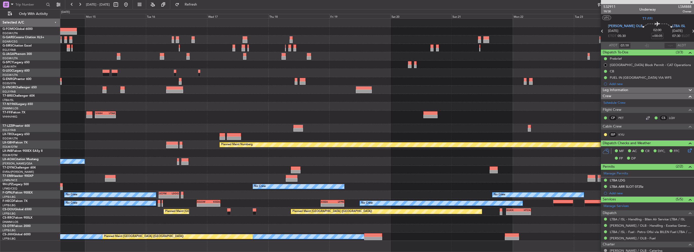
scroll to position [0, 0]
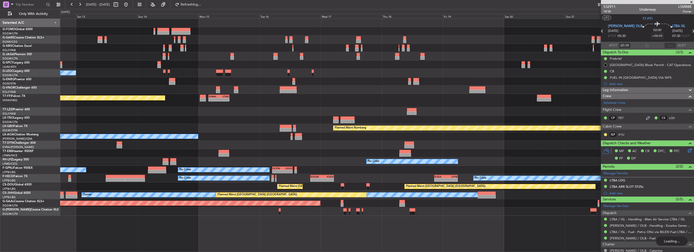
click at [302, 148] on div "Planned Maint [GEOGRAPHIC_DATA] ([GEOGRAPHIC_DATA]) Unplanned Maint [GEOGRAPHIC…" at bounding box center [377, 130] width 634 height 222
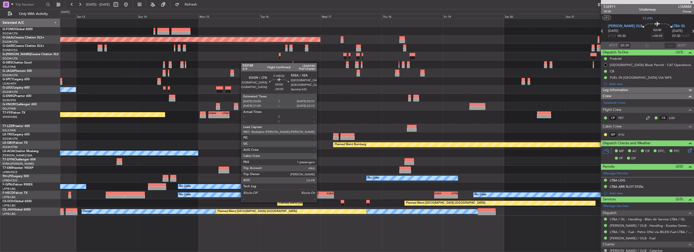
click at [319, 196] on div "-" at bounding box center [316, 196] width 11 height 3
type input "-00:05"
type input "1"
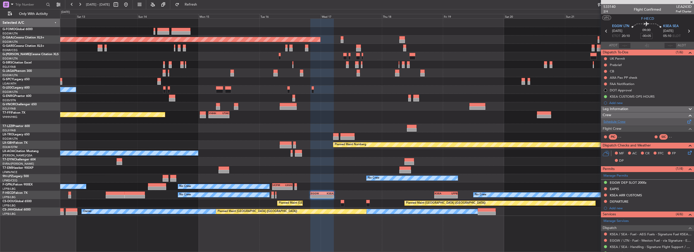
click at [618, 121] on link "Schedule Crew" at bounding box center [615, 121] width 22 height 5
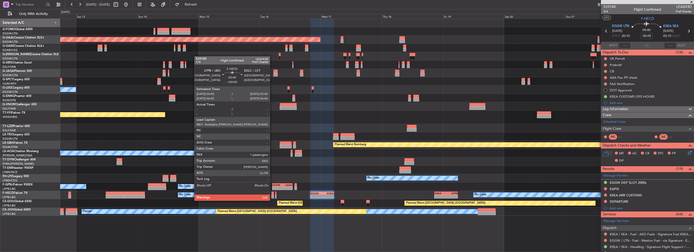
click at [272, 196] on div at bounding box center [273, 197] width 3 height 4
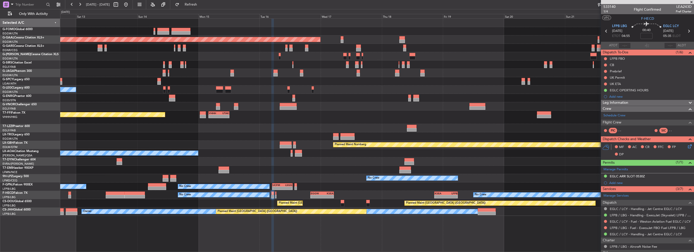
drag, startPoint x: 619, startPoint y: 96, endPoint x: 623, endPoint y: 97, distance: 3.7
click at [620, 97] on div "Add new" at bounding box center [651, 96] width 82 height 4
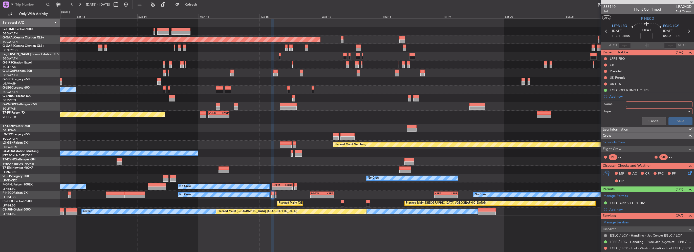
click at [643, 102] on input "Name:" at bounding box center [659, 104] width 67 height 6
type input "J"
type input "ISP JRL"
click at [630, 109] on div at bounding box center [657, 112] width 59 height 8
click at [634, 122] on span "Generic" at bounding box center [657, 121] width 59 height 8
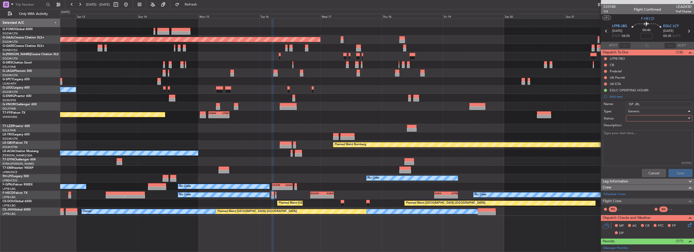
click at [637, 120] on div at bounding box center [657, 119] width 59 height 8
click at [640, 136] on span "In Progress" at bounding box center [657, 136] width 59 height 8
click at [679, 172] on button "Save" at bounding box center [681, 173] width 24 height 8
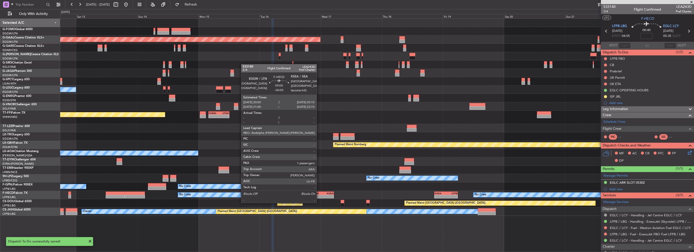
click at [312, 197] on div "-" at bounding box center [316, 196] width 11 height 3
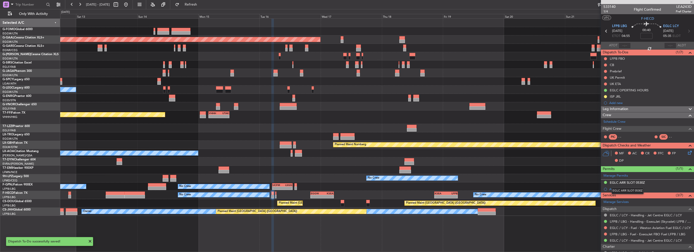
type input "-00:05"
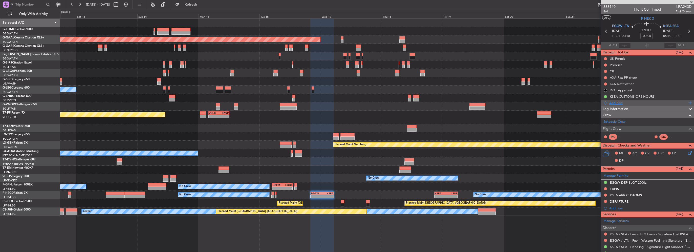
click at [617, 103] on div "Add new" at bounding box center [649, 103] width 78 height 4
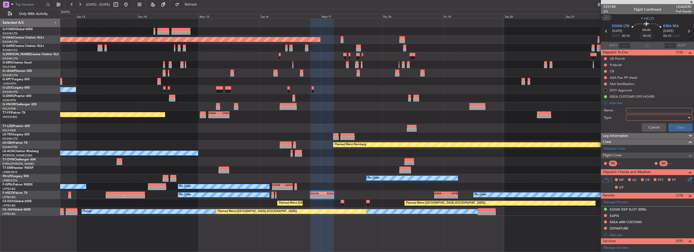
click at [644, 110] on input "Name:" at bounding box center [659, 111] width 67 height 6
type input "ISP JRL"
click at [641, 118] on div at bounding box center [657, 118] width 59 height 8
click at [638, 125] on span "Generic" at bounding box center [657, 128] width 59 height 8
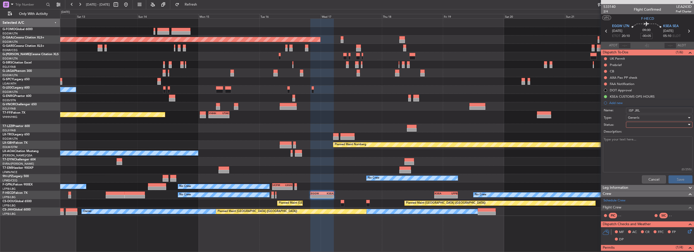
click at [639, 122] on div at bounding box center [657, 125] width 59 height 8
drag, startPoint x: 637, startPoint y: 140, endPoint x: 661, endPoint y: 170, distance: 37.8
click at [637, 141] on span "In Progress" at bounding box center [657, 142] width 59 height 8
click at [678, 179] on button "Save" at bounding box center [681, 179] width 24 height 8
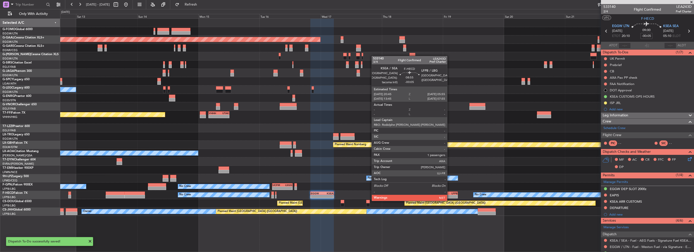
click at [450, 195] on div "-" at bounding box center [451, 196] width 11 height 3
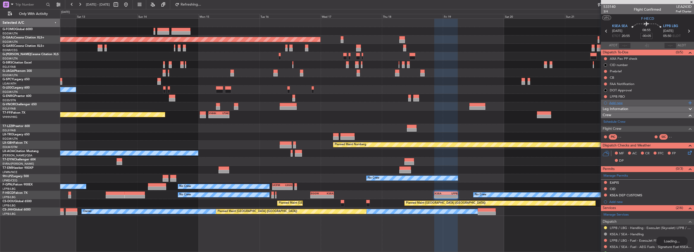
click at [614, 102] on div "Add new" at bounding box center [649, 103] width 78 height 4
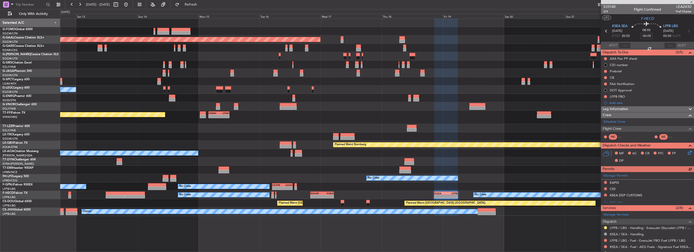
click at [617, 103] on div "Add new" at bounding box center [651, 103] width 82 height 4
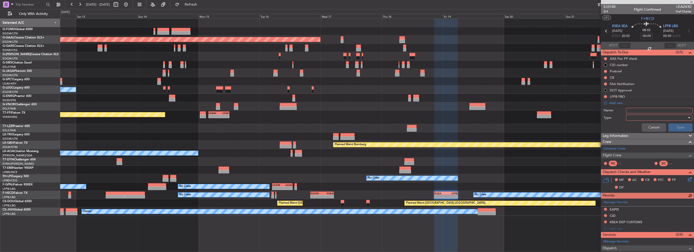
click at [645, 110] on input "Name:" at bounding box center [659, 111] width 67 height 6
type input "ISP JRL"
click at [637, 116] on div at bounding box center [657, 118] width 59 height 8
click at [636, 127] on span "Generic" at bounding box center [657, 128] width 59 height 8
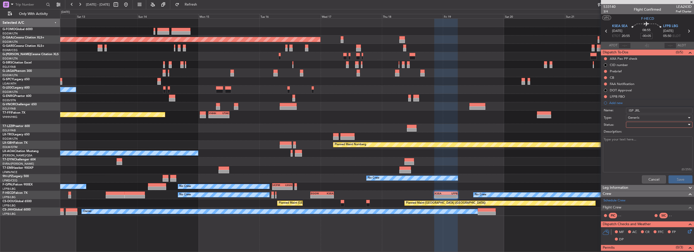
click at [641, 124] on div at bounding box center [657, 125] width 59 height 8
click at [639, 141] on span "In Progress" at bounding box center [657, 142] width 59 height 8
click at [679, 178] on button "Save" at bounding box center [681, 179] width 24 height 8
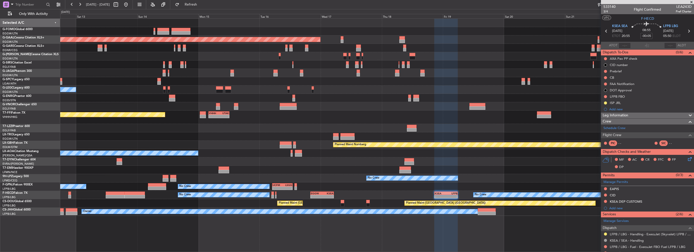
scroll to position [54, 0]
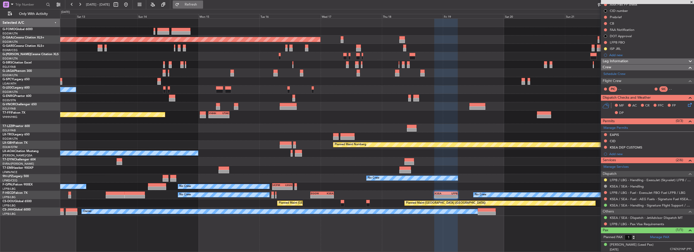
click at [202, 3] on span "Refresh" at bounding box center [190, 5] width 21 height 4
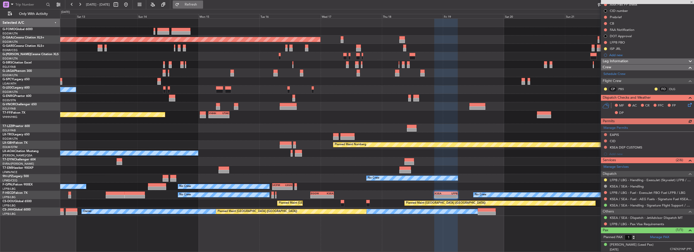
click at [202, 3] on span "Refresh" at bounding box center [190, 5] width 21 height 4
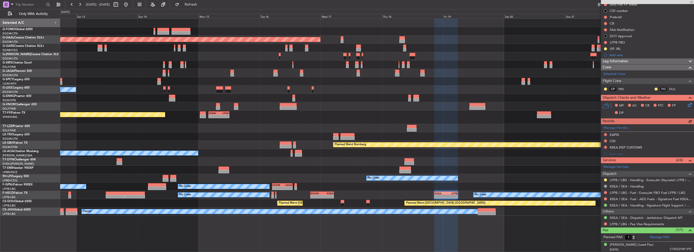
click at [528, 85] on div "Unplanned Maint [GEOGRAPHIC_DATA] ([PERSON_NAME] Intl)" at bounding box center [377, 81] width 634 height 8
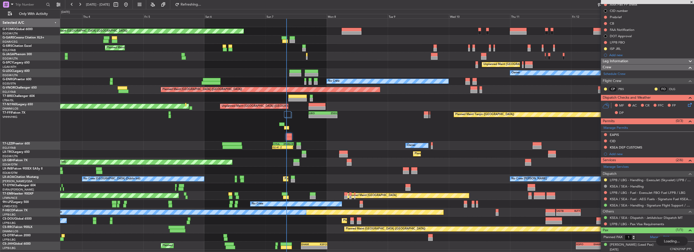
click at [212, 9] on div "0 0 Wed 3 Thu 4 Fri 5 Sat 6 Sun 7 Mon 8 [DATE] Wed 10 Thu 11 Fri 12 Sat 13 Sun …" at bounding box center [377, 13] width 634 height 9
click at [202, 6] on span "Refreshing..." at bounding box center [190, 5] width 21 height 4
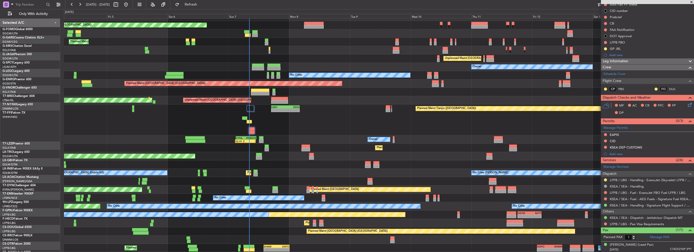
scroll to position [6, 0]
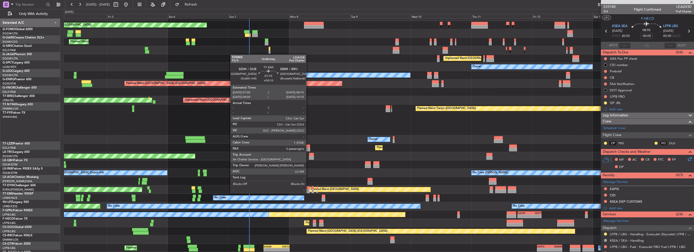
scroll to position [54, 0]
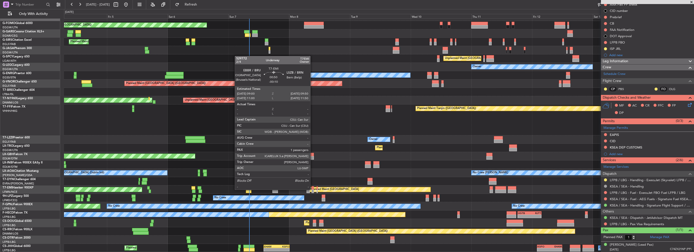
click at [313, 190] on div at bounding box center [313, 192] width 2 height 4
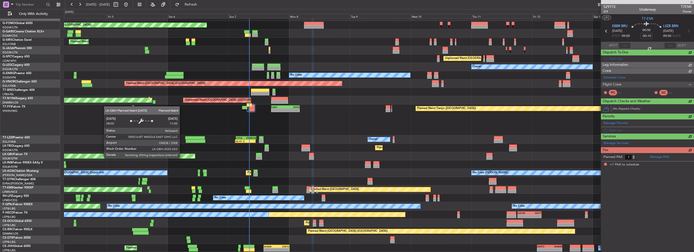
scroll to position [0, 0]
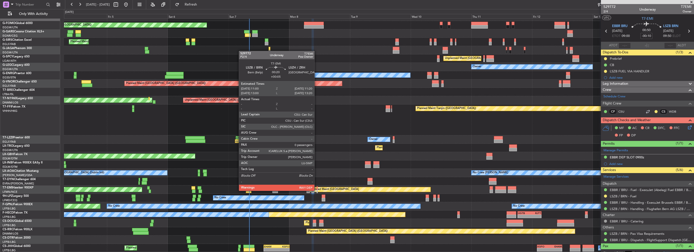
click at [317, 190] on div at bounding box center [317, 192] width 1 height 4
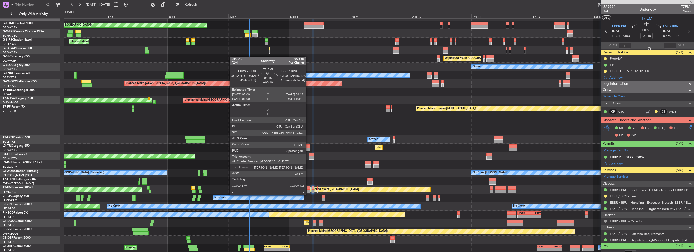
type input "+00:05"
type input "0"
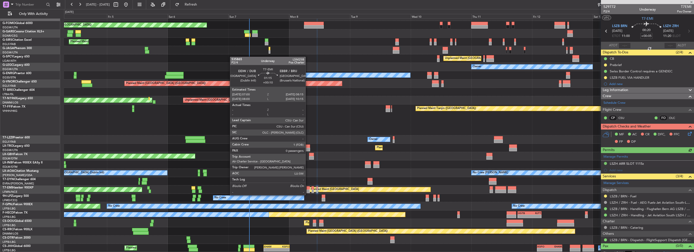
click at [308, 191] on div at bounding box center [308, 192] width 3 height 4
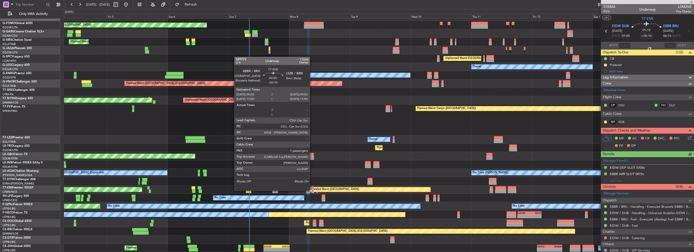
click at [312, 191] on div at bounding box center [313, 192] width 2 height 4
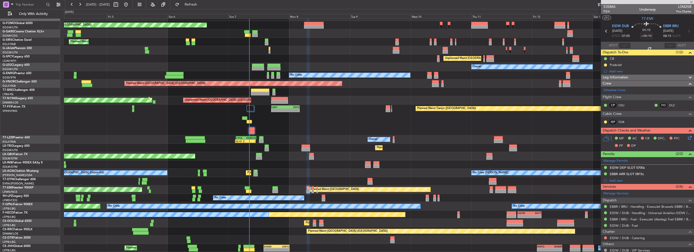
type input "-00:10"
type input "1"
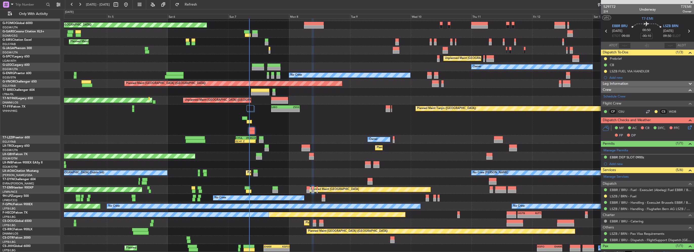
click at [632, 82] on div "Leg Information" at bounding box center [647, 84] width 93 height 6
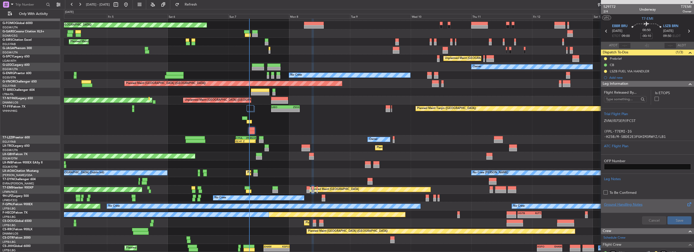
drag, startPoint x: 624, startPoint y: 190, endPoint x: 632, endPoint y: 207, distance: 18.5
click at [624, 192] on label "To Be Confirmed" at bounding box center [623, 192] width 27 height 5
click at [608, 191] on input "checkbox" at bounding box center [608, 191] width 0 height 0
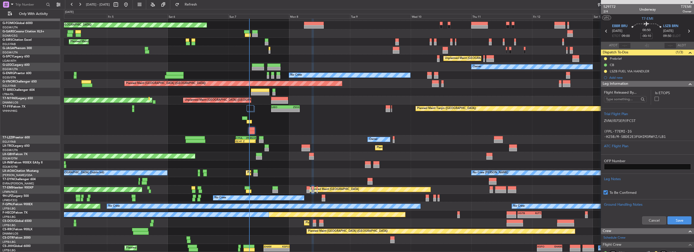
click at [611, 191] on label "To Be Confirmed" at bounding box center [623, 192] width 27 height 5
click at [608, 191] on input "checkbox" at bounding box center [608, 191] width 0 height 0
click at [611, 178] on div "Leg Notes" at bounding box center [647, 178] width 87 height 5
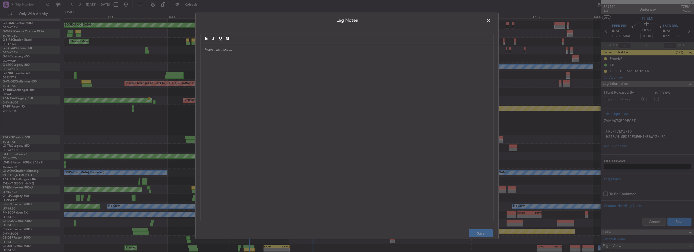
click at [305, 116] on div at bounding box center [347, 133] width 293 height 178
click at [229, 52] on div "LSZB FUEL:" at bounding box center [347, 133] width 293 height 178
drag, startPoint x: 481, startPoint y: 233, endPoint x: 563, endPoint y: 228, distance: 81.9
click at [481, 233] on button "Save" at bounding box center [481, 233] width 24 height 8
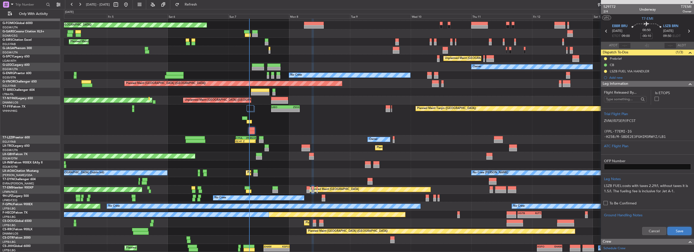
click at [671, 229] on button "Save" at bounding box center [680, 231] width 24 height 8
click at [147, 128] on div "Planned Maint Tianjin (Binhai) - - LIEO 17:00 Z ZSSS 04:15 Z - - VHHH 04:00 Z U…" at bounding box center [379, 120] width 630 height 31
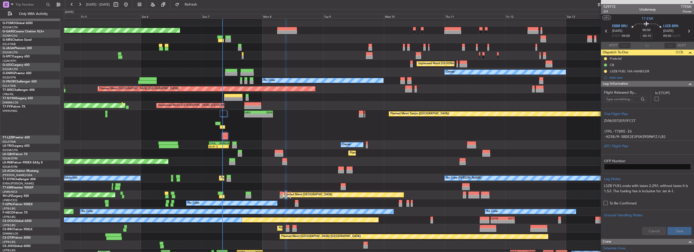
scroll to position [1, 0]
